Goal: Communication & Community: Share content

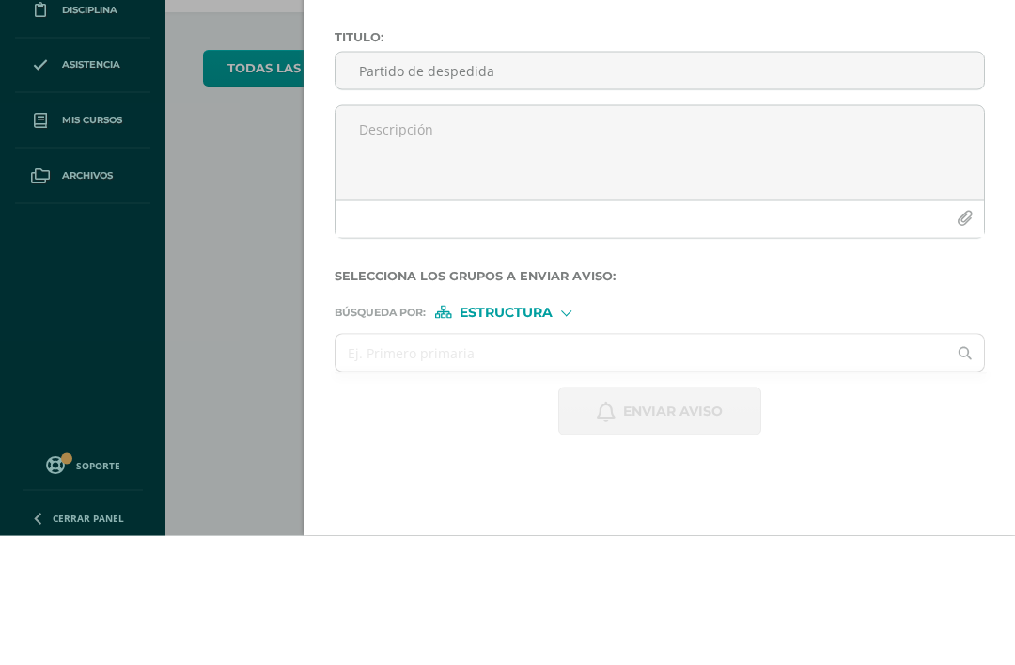
type input "Partido de despedida"
click at [574, 235] on textarea at bounding box center [660, 282] width 649 height 94
click at [527, 181] on input "Partido de despedida" at bounding box center [660, 199] width 649 height 37
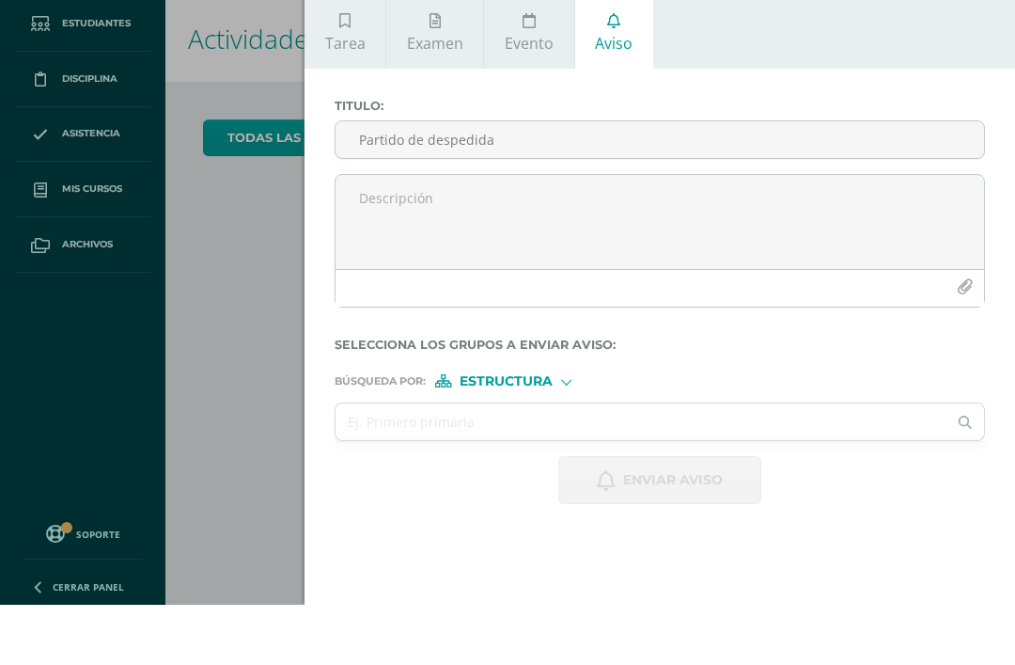
click at [417, 235] on textarea at bounding box center [660, 282] width 649 height 94
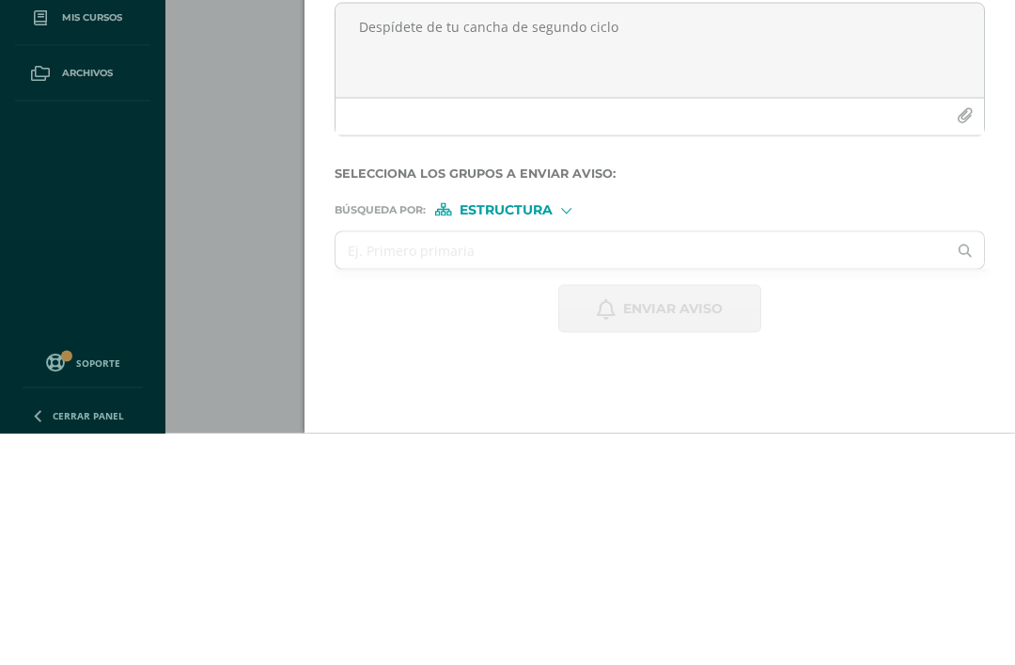
type textarea "Despídete de tu cancha de segundo ciclo"
click at [972, 329] on button "button" at bounding box center [965, 347] width 37 height 37
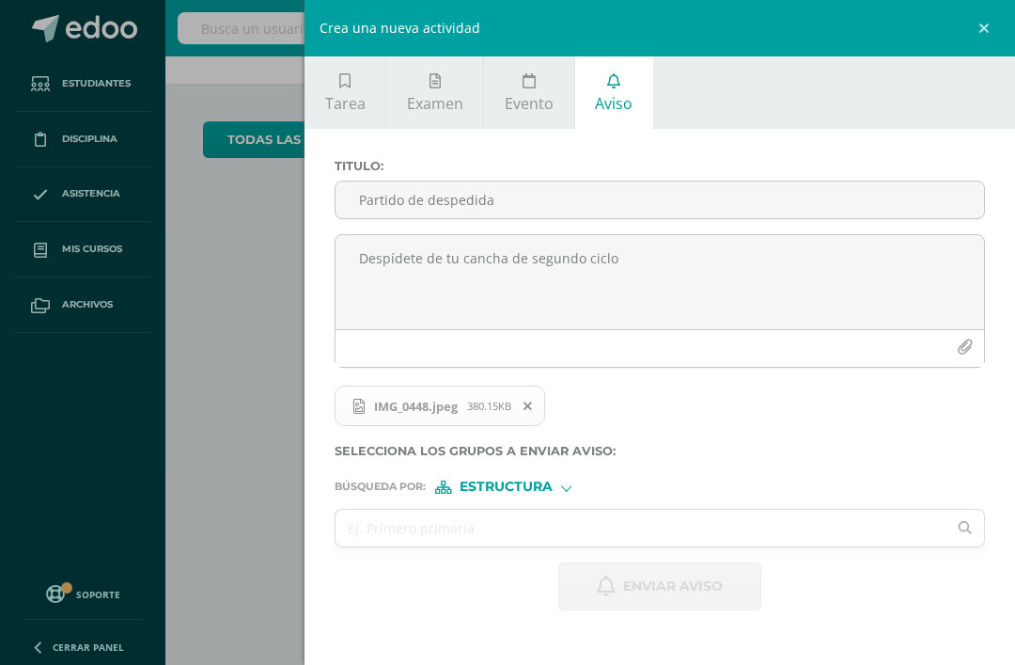
click at [474, 525] on input "text" at bounding box center [641, 528] width 611 height 37
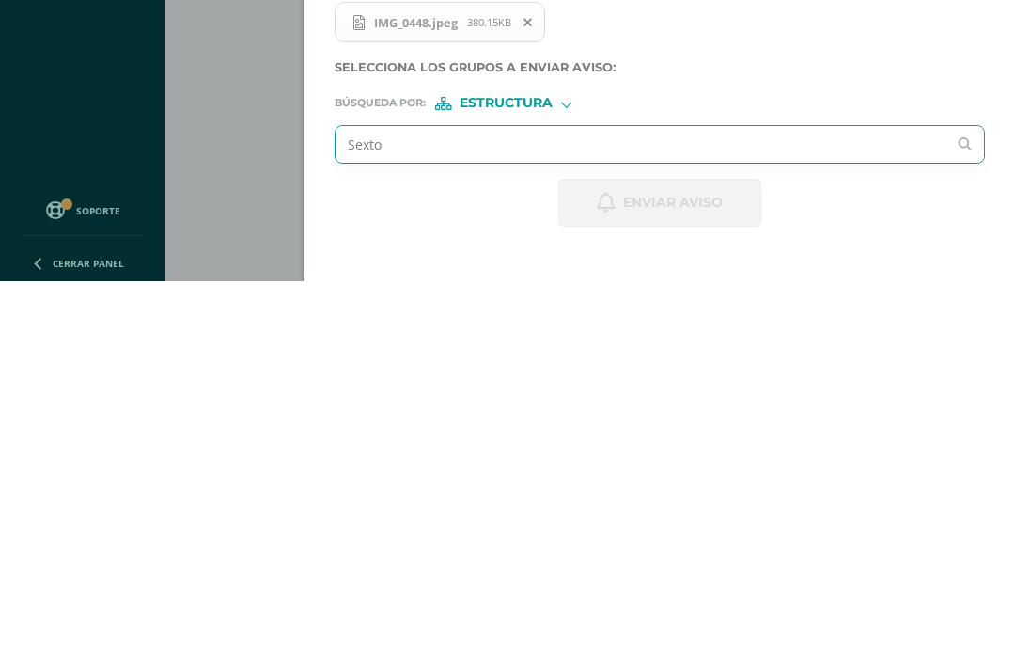
type input "Sexto d"
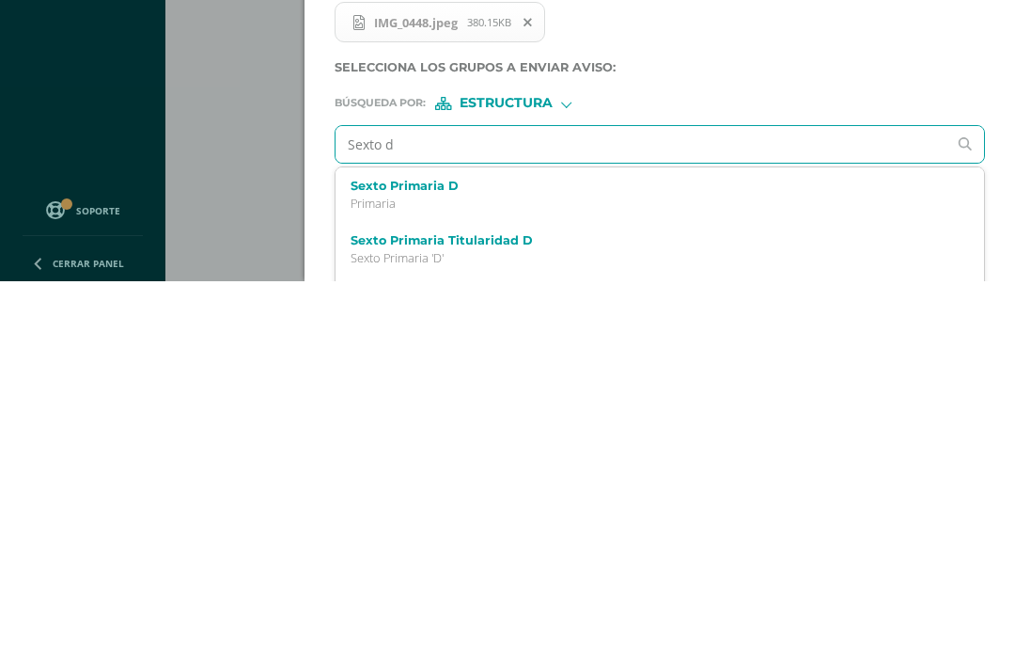
click at [426, 562] on label "Sexto Primaria D" at bounding box center [646, 569] width 591 height 14
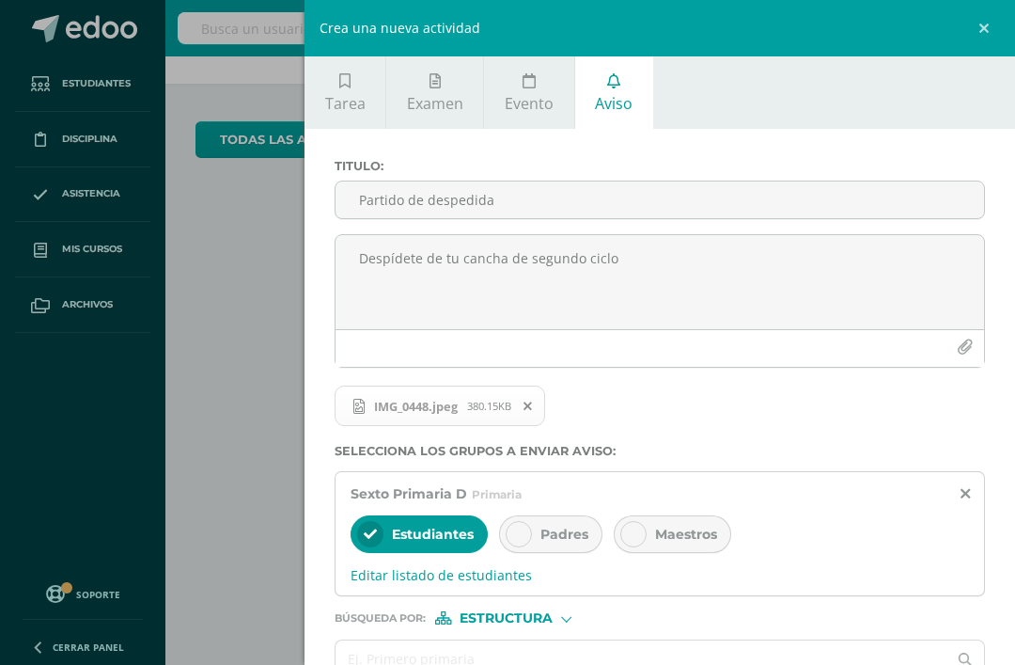
click at [522, 541] on icon at bounding box center [518, 533] width 13 height 13
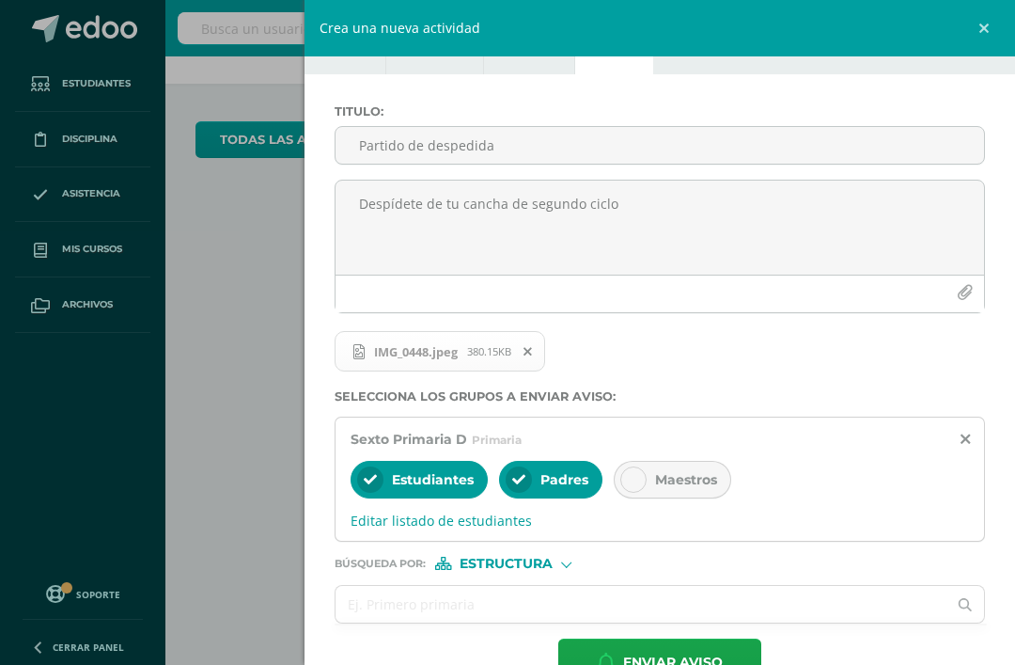
scroll to position [54, 0]
click at [673, 658] on span "Enviar aviso" at bounding box center [673, 663] width 100 height 46
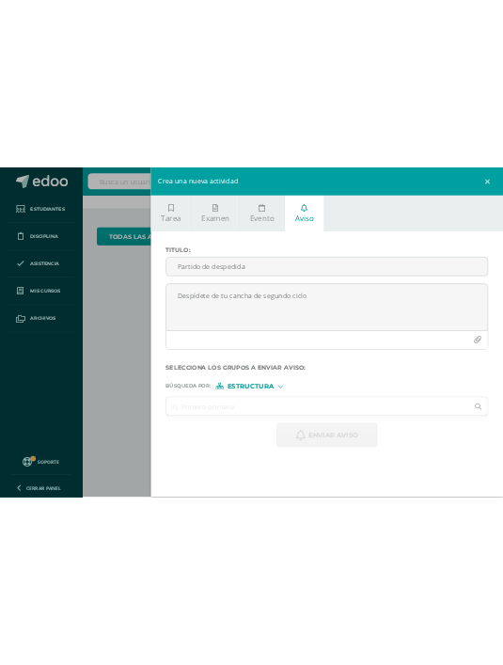
scroll to position [0, 8]
